Goal: Information Seeking & Learning: Learn about a topic

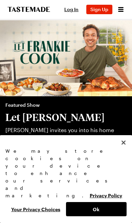
click at [94, 207] on button "Ok" at bounding box center [96, 209] width 61 height 14
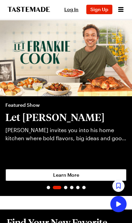
click at [121, 6] on icon "Open menu" at bounding box center [121, 9] width 8 height 8
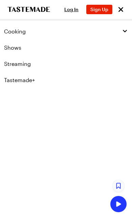
click at [128, 30] on button "Cooking" at bounding box center [66, 31] width 132 height 16
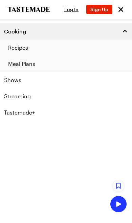
click at [125, 7] on button "Close menu" at bounding box center [120, 9] width 9 height 9
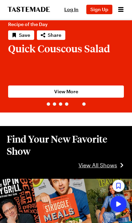
scroll to position [88, 0]
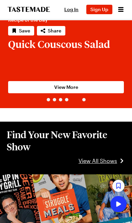
click at [95, 164] on span "View All Shows" at bounding box center [98, 161] width 39 height 8
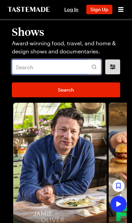
click at [48, 68] on input "text" at bounding box center [56, 67] width 89 height 15
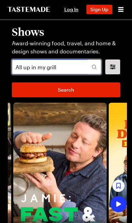
type input "All up in my grill"
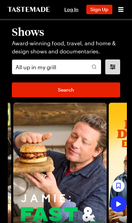
click at [93, 88] on link "Search" at bounding box center [66, 90] width 108 height 15
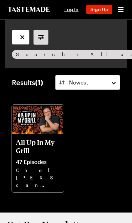
click at [35, 152] on p "All Up In My Grill" at bounding box center [38, 146] width 44 height 16
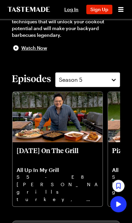
scroll to position [137, 0]
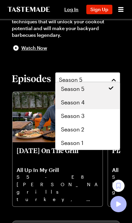
click at [79, 102] on span "Season 4" at bounding box center [73, 103] width 24 height 8
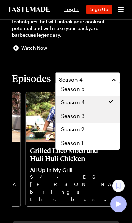
click at [92, 112] on div "Season 3" at bounding box center [87, 116] width 53 height 8
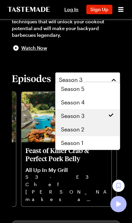
click at [94, 128] on div "Season 2" at bounding box center [87, 130] width 53 height 8
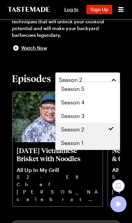
click at [84, 146] on div "Season 1" at bounding box center [87, 143] width 53 height 8
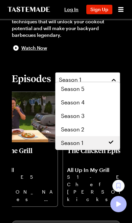
click at [94, 91] on div "Season 5" at bounding box center [87, 89] width 53 height 8
